Goal: Obtain resource: Obtain resource

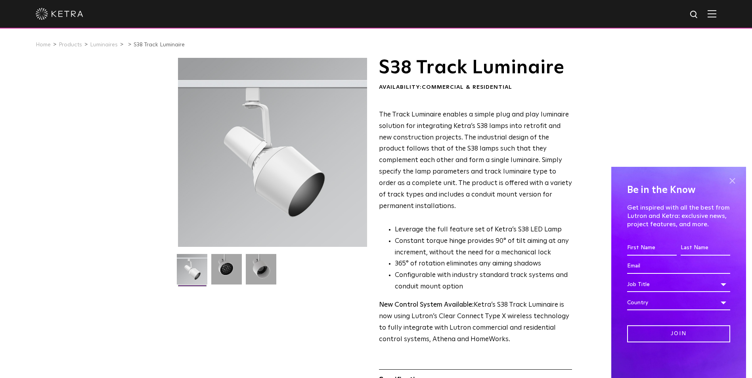
click at [733, 183] on span at bounding box center [732, 181] width 12 height 12
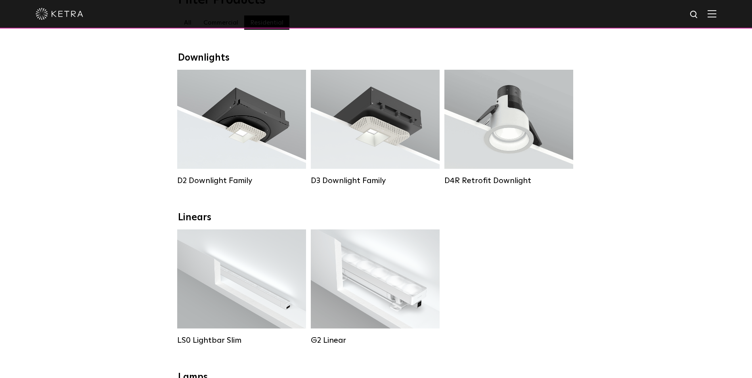
scroll to position [119, 0]
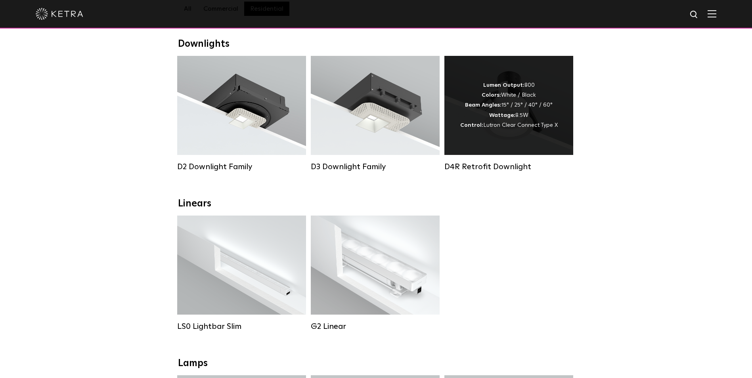
click at [502, 143] on div "Lumen Output: 800 Colors: White / Black Beam Angles: 15° / 25° / 40° / 60° Watt…" at bounding box center [508, 105] width 129 height 99
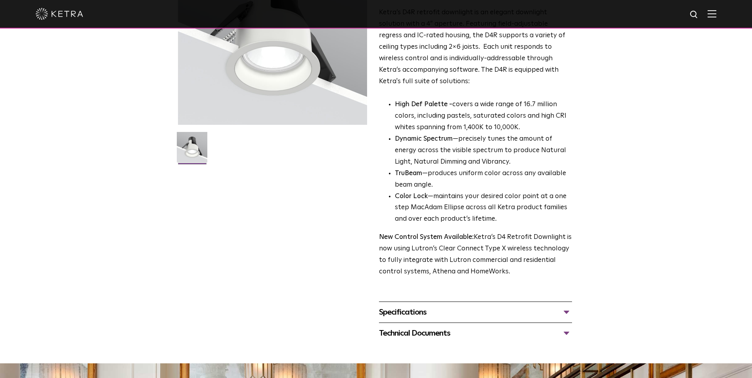
scroll to position [198, 0]
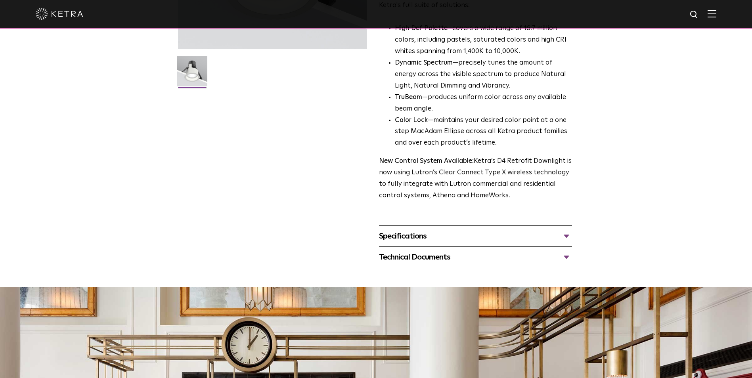
click at [449, 235] on div "Specifications" at bounding box center [475, 236] width 193 height 13
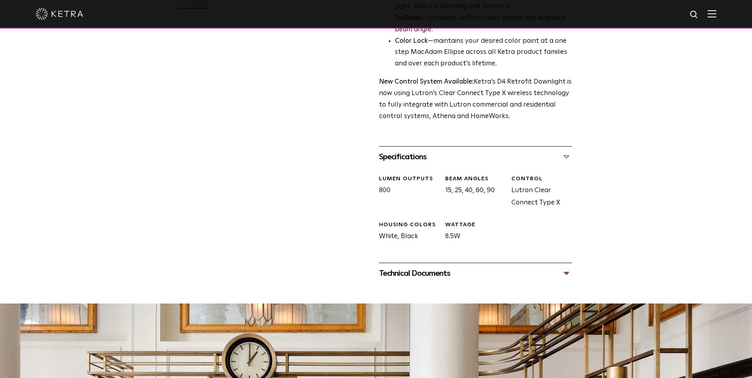
scroll to position [396, 0]
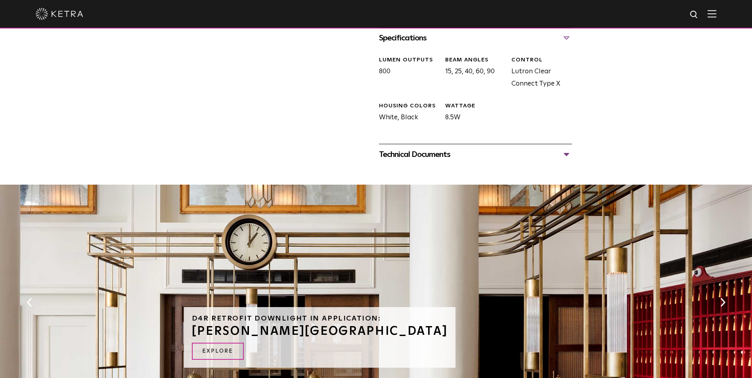
click at [449, 164] on div "Technical Documents D4R Specification Sheet D4R Installation Guide D4R Retrofit…" at bounding box center [475, 154] width 193 height 21
click at [445, 156] on div "Technical Documents" at bounding box center [475, 154] width 193 height 13
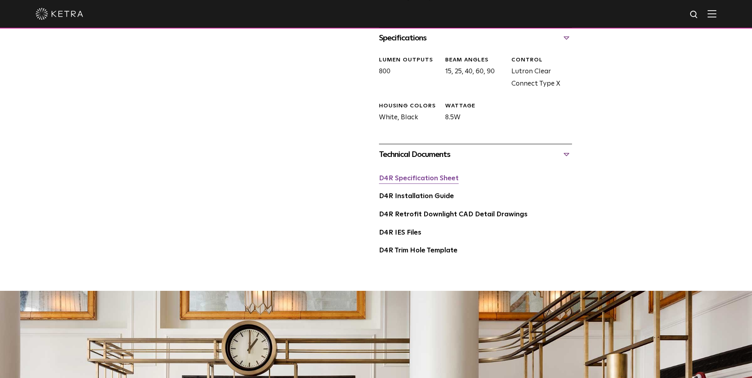
click at [440, 175] on link "D4R Specification Sheet" at bounding box center [419, 178] width 80 height 7
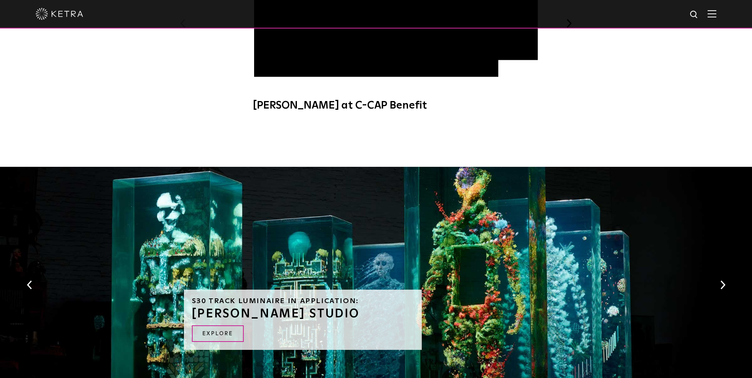
scroll to position [574, 0]
